Goal: Navigation & Orientation: Understand site structure

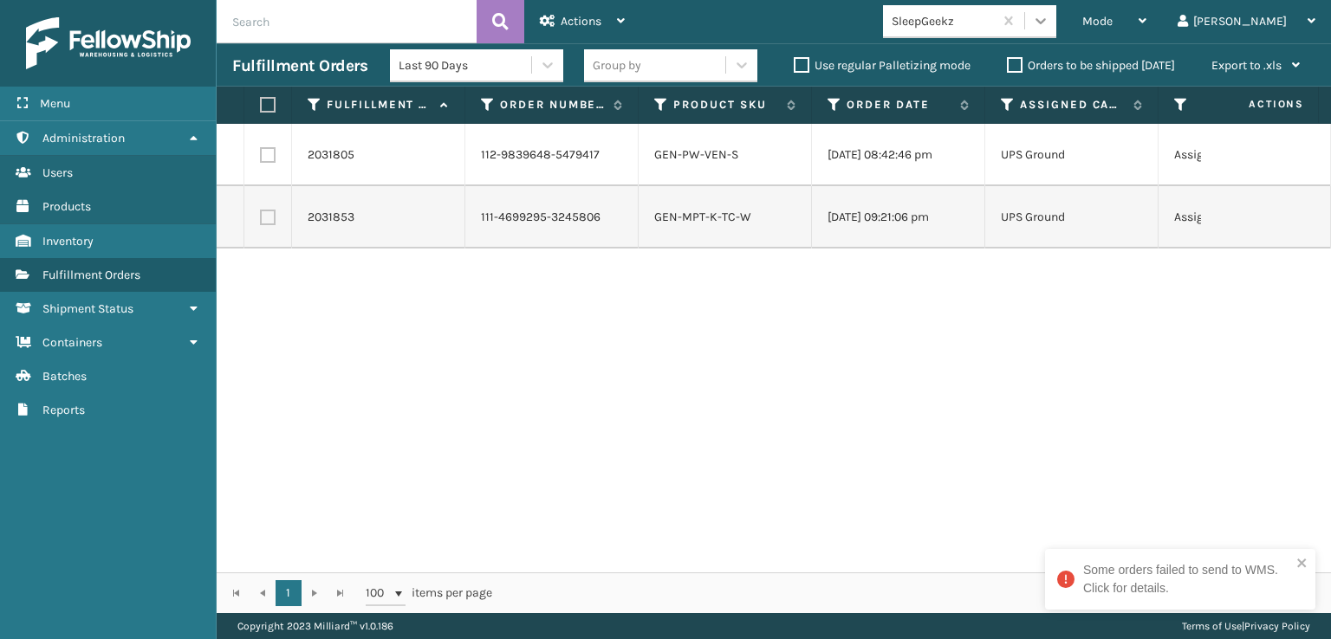
click at [1049, 23] on icon at bounding box center [1040, 20] width 17 height 17
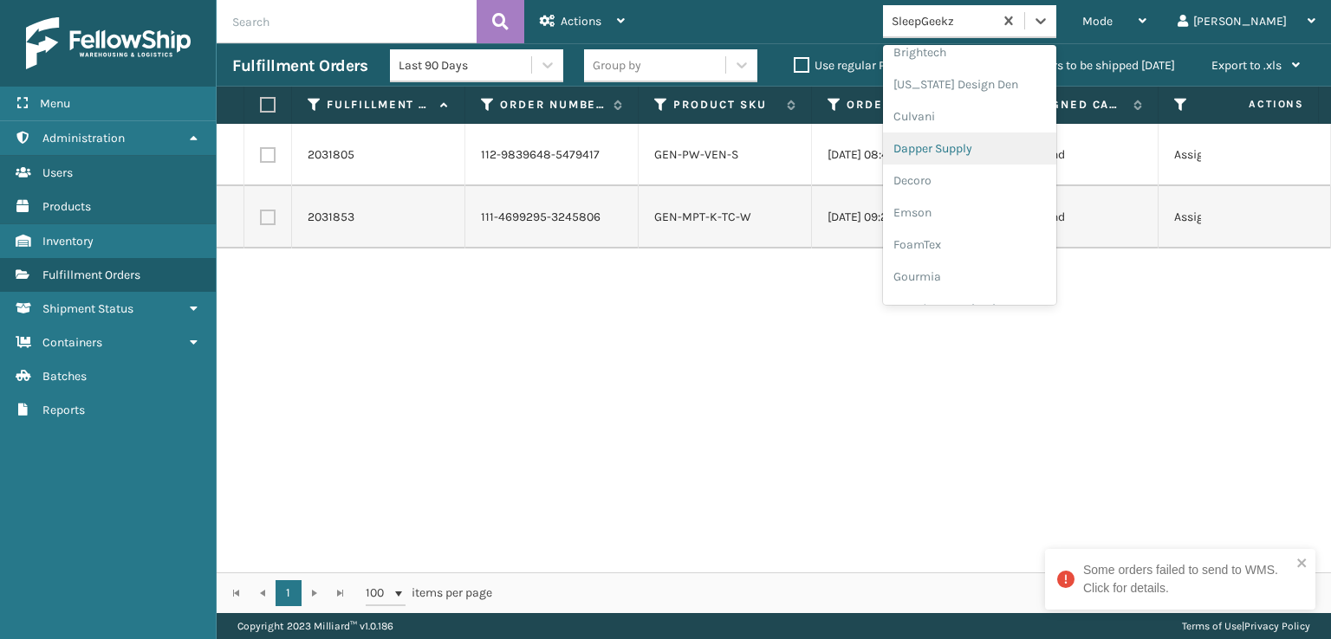
scroll to position [260, 0]
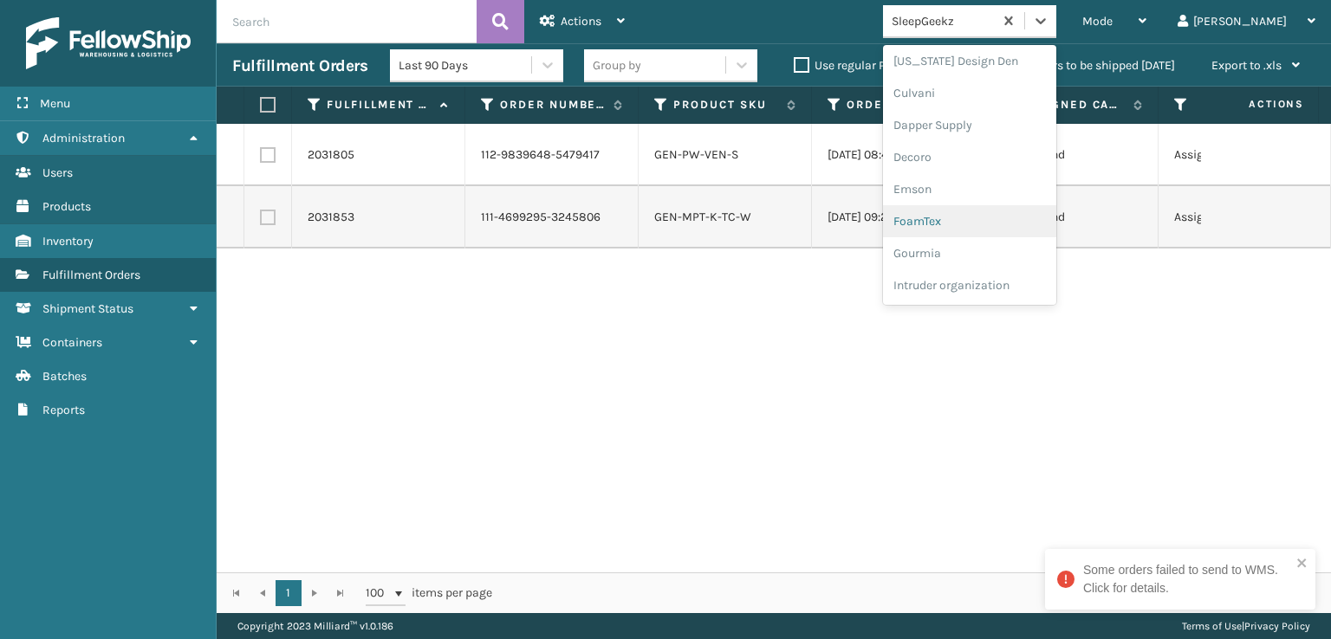
click at [994, 218] on div "FoamTex" at bounding box center [969, 221] width 173 height 32
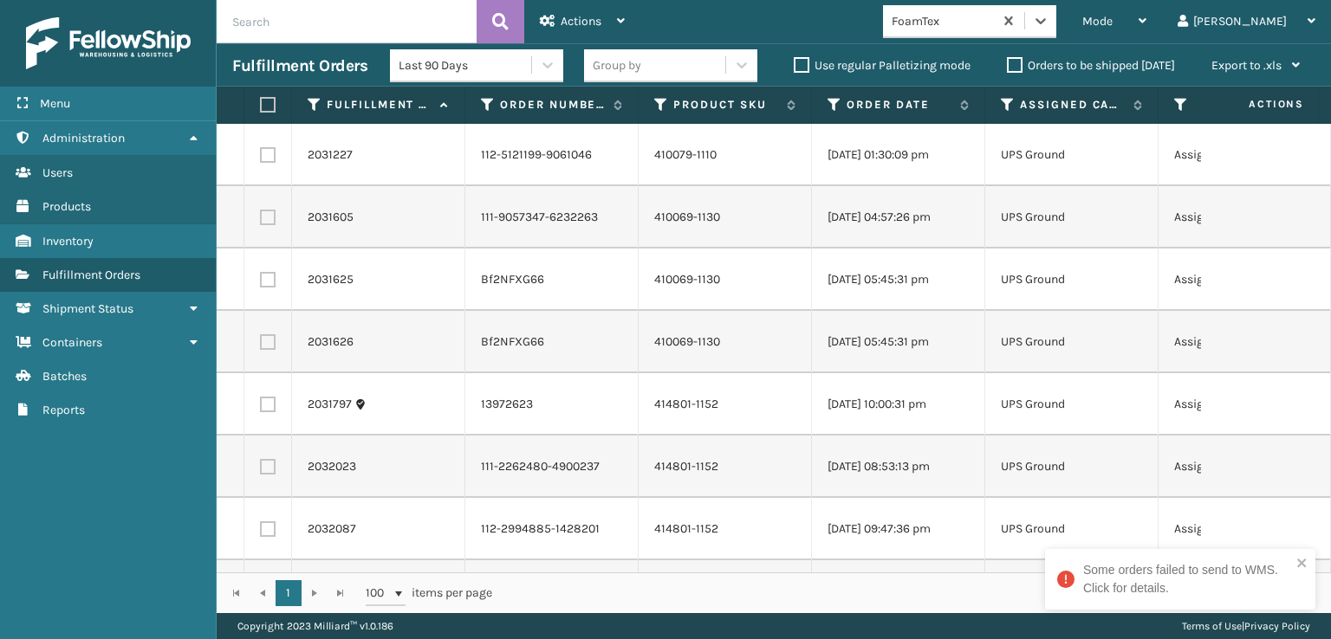
scroll to position [125, 0]
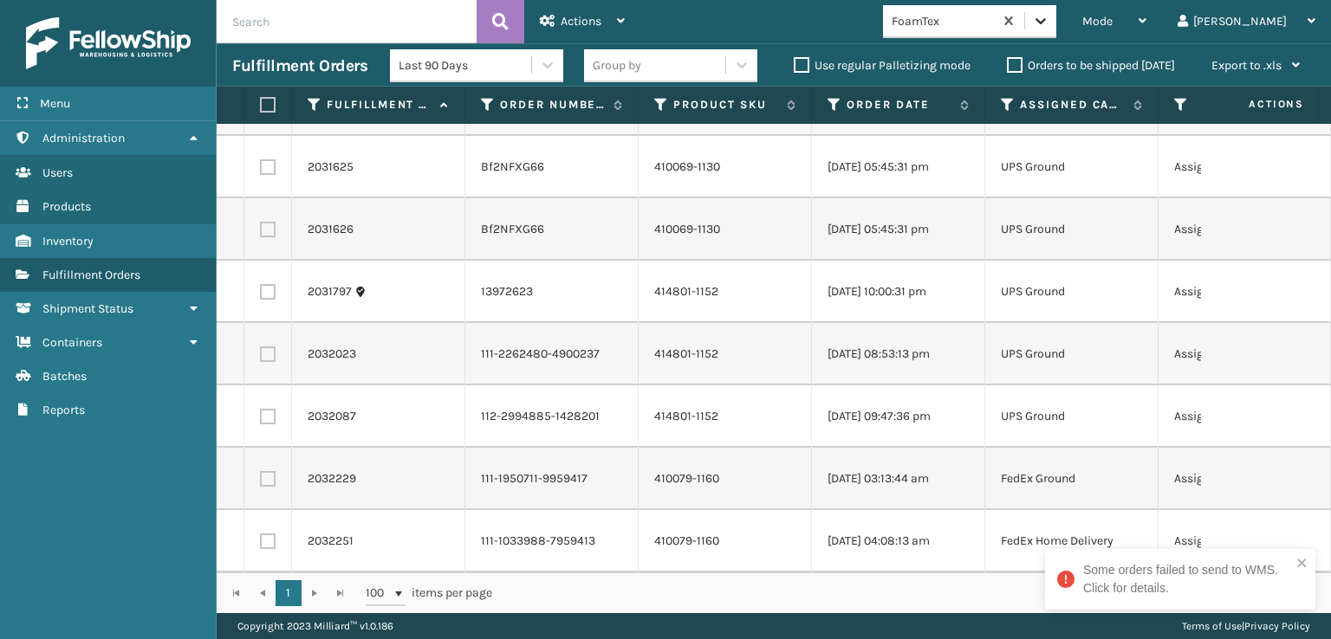
click at [1049, 20] on icon at bounding box center [1040, 20] width 17 height 17
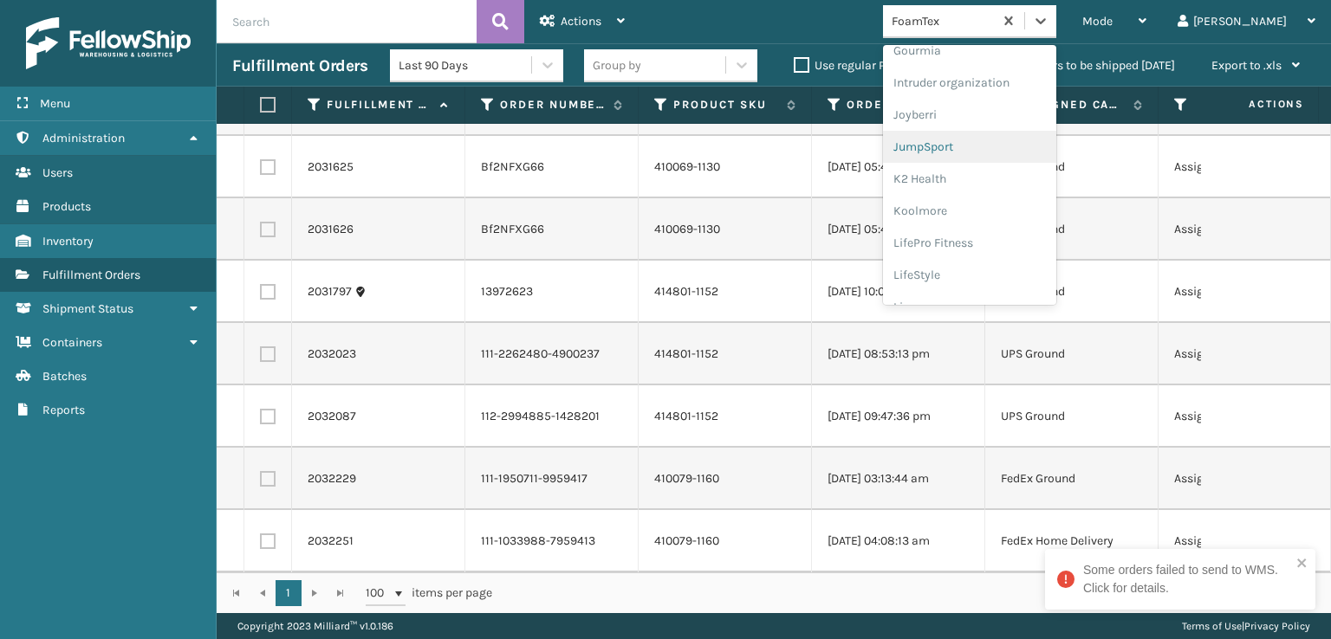
scroll to position [547, 0]
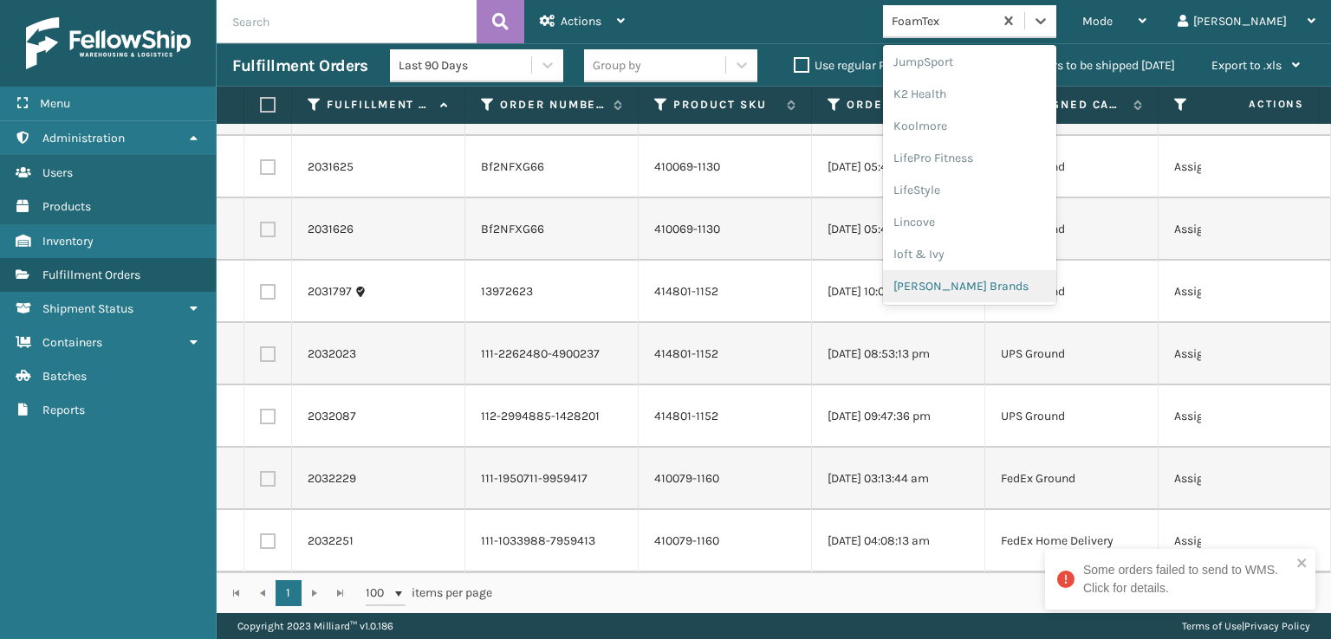
click at [1009, 280] on div "[PERSON_NAME] Brands" at bounding box center [969, 286] width 173 height 32
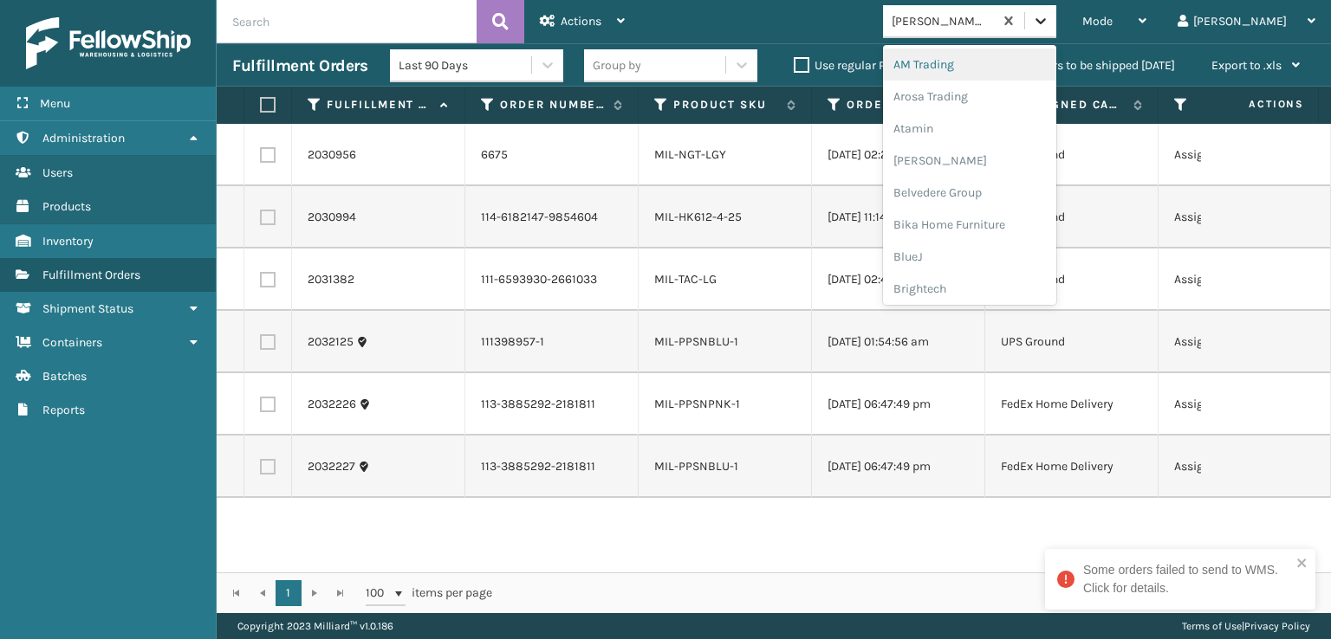
click at [1049, 22] on icon at bounding box center [1040, 20] width 17 height 17
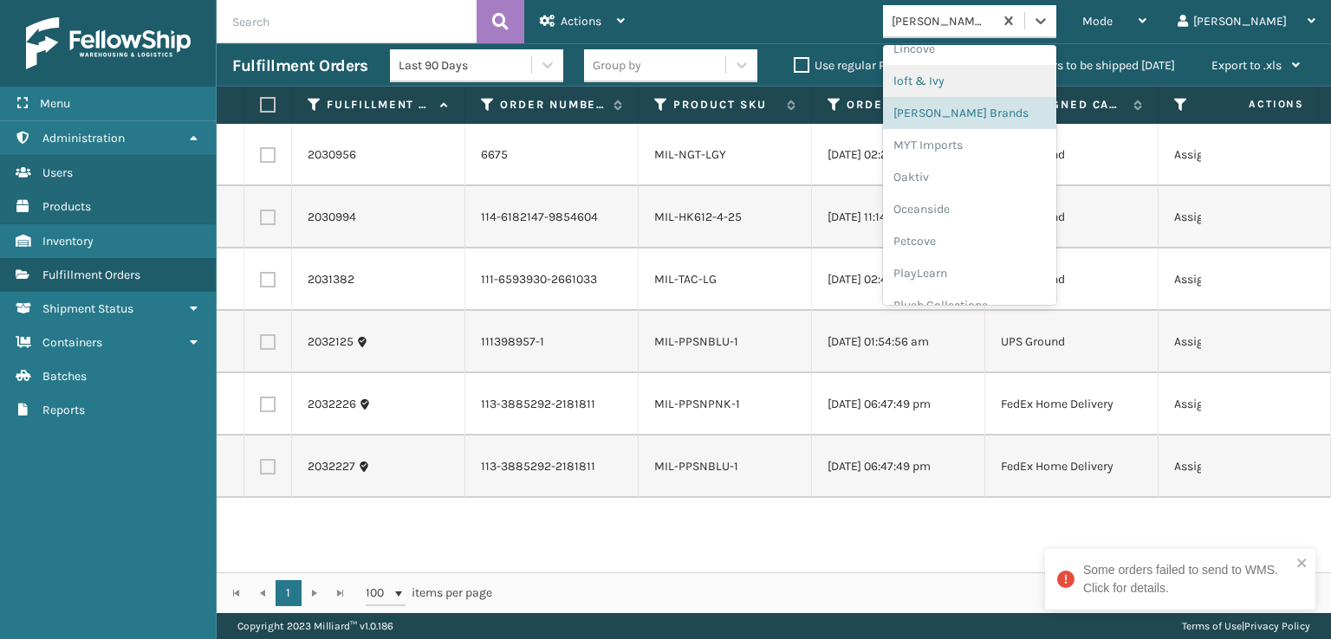
scroll to position [807, 0]
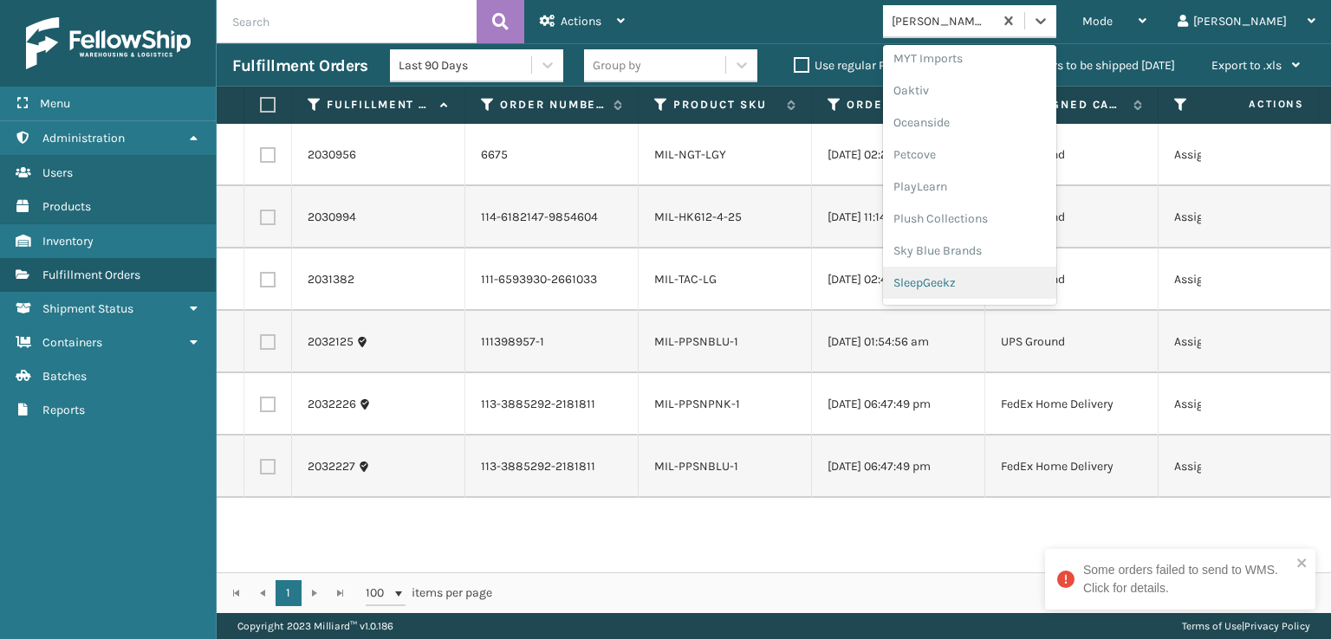
click at [992, 277] on div "SleepGeekz" at bounding box center [969, 283] width 173 height 32
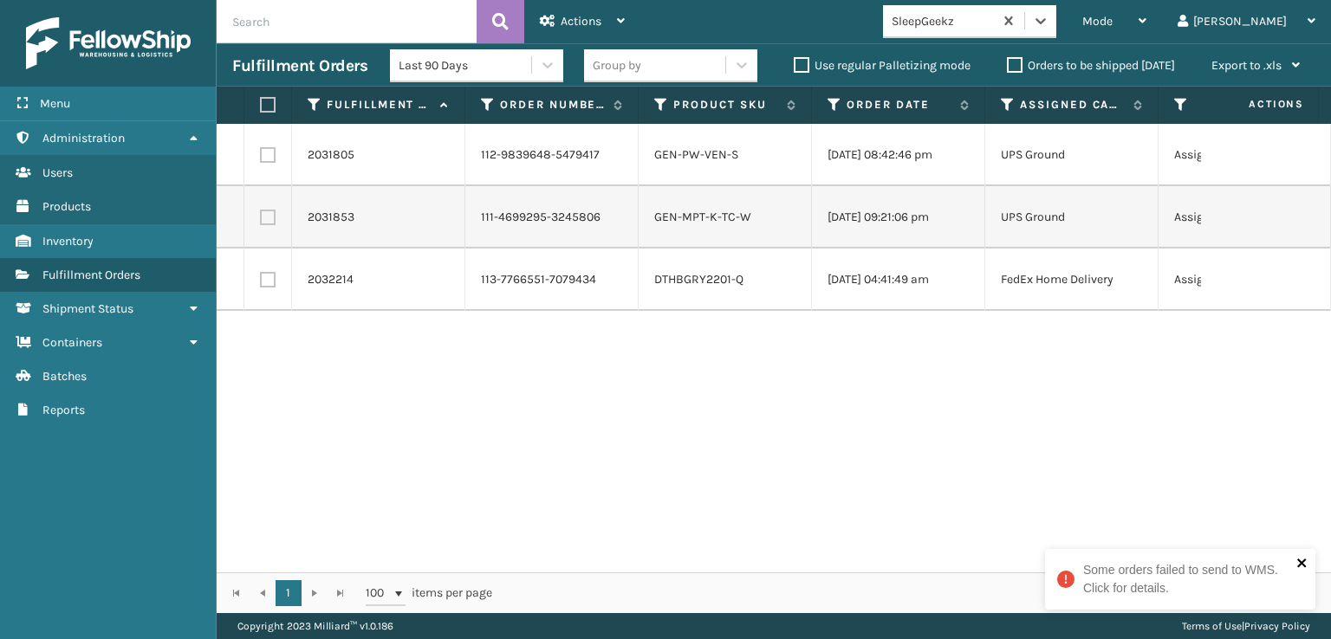
click at [1299, 560] on icon "close" at bounding box center [1301, 563] width 9 height 9
click at [1049, 18] on icon at bounding box center [1040, 20] width 17 height 17
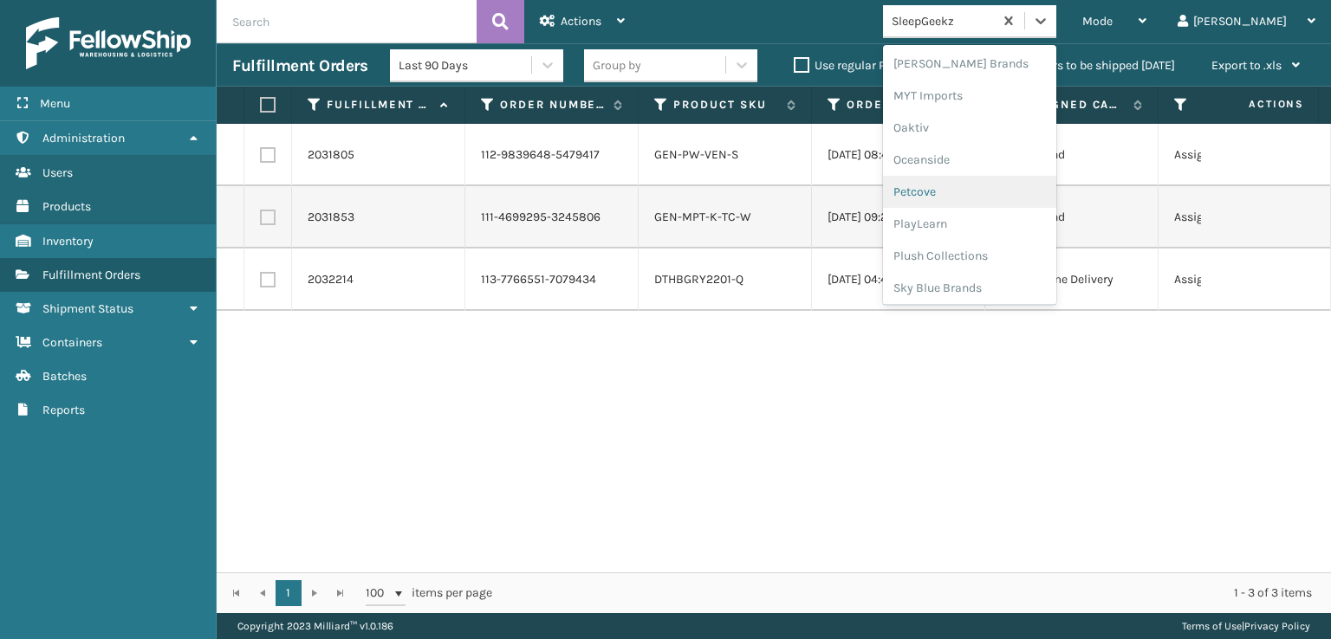
scroll to position [800, 0]
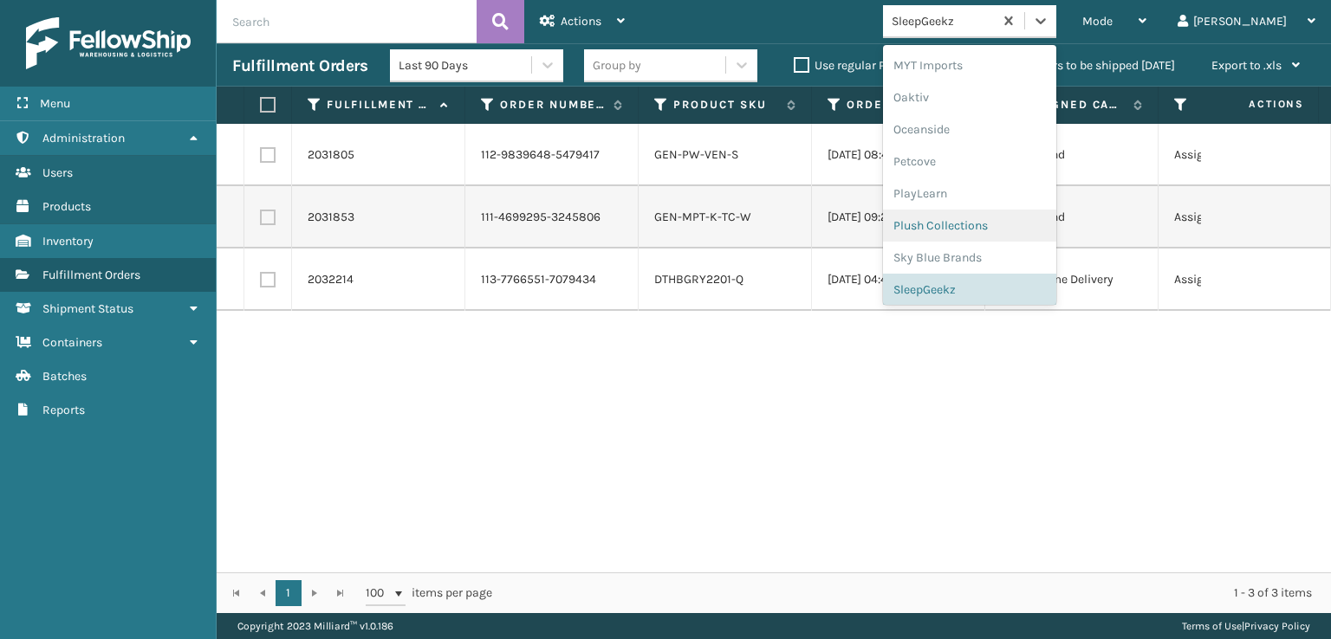
click at [996, 232] on div "Plush Collections" at bounding box center [969, 226] width 173 height 32
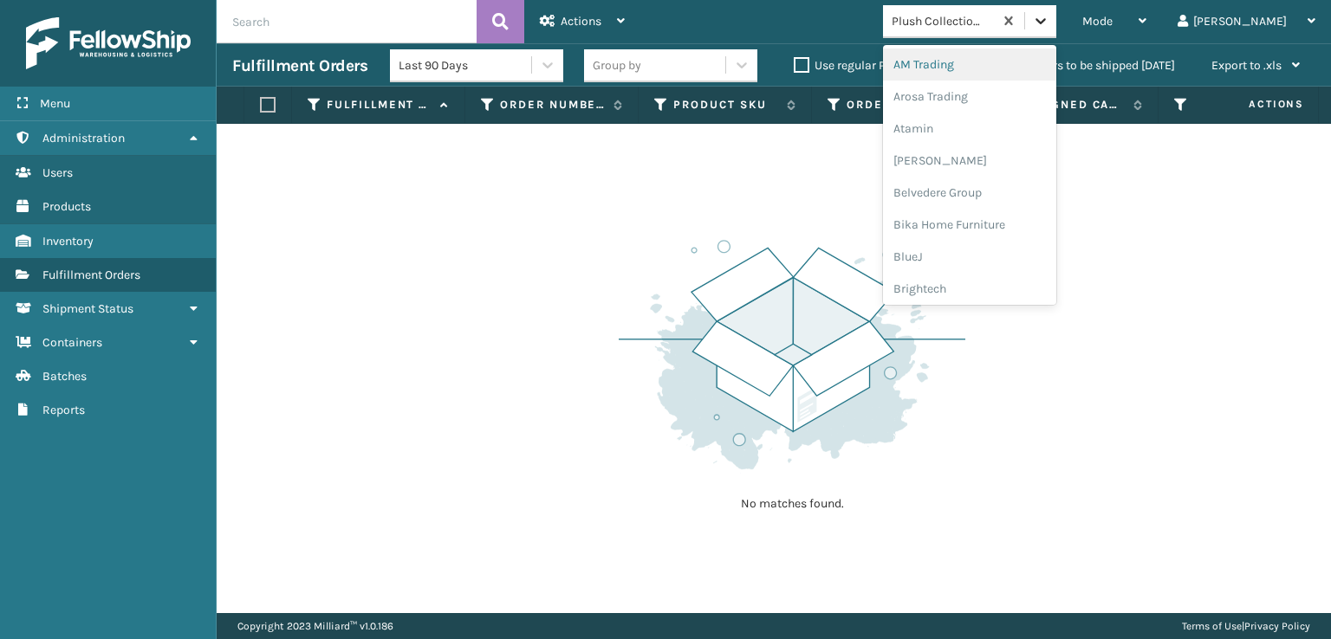
click at [1049, 28] on icon at bounding box center [1040, 20] width 17 height 17
click at [908, 254] on img at bounding box center [792, 355] width 347 height 240
